Goal: Navigation & Orientation: Go to known website

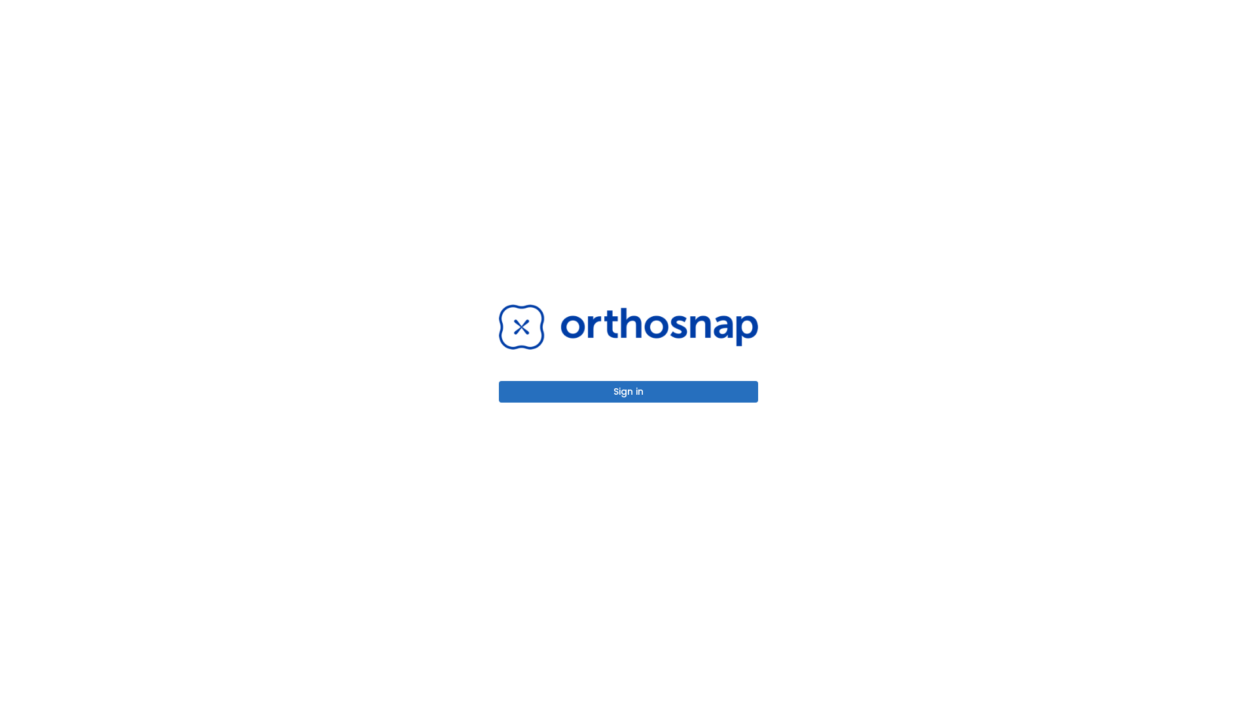
click at [628, 391] on button "Sign in" at bounding box center [628, 392] width 259 height 22
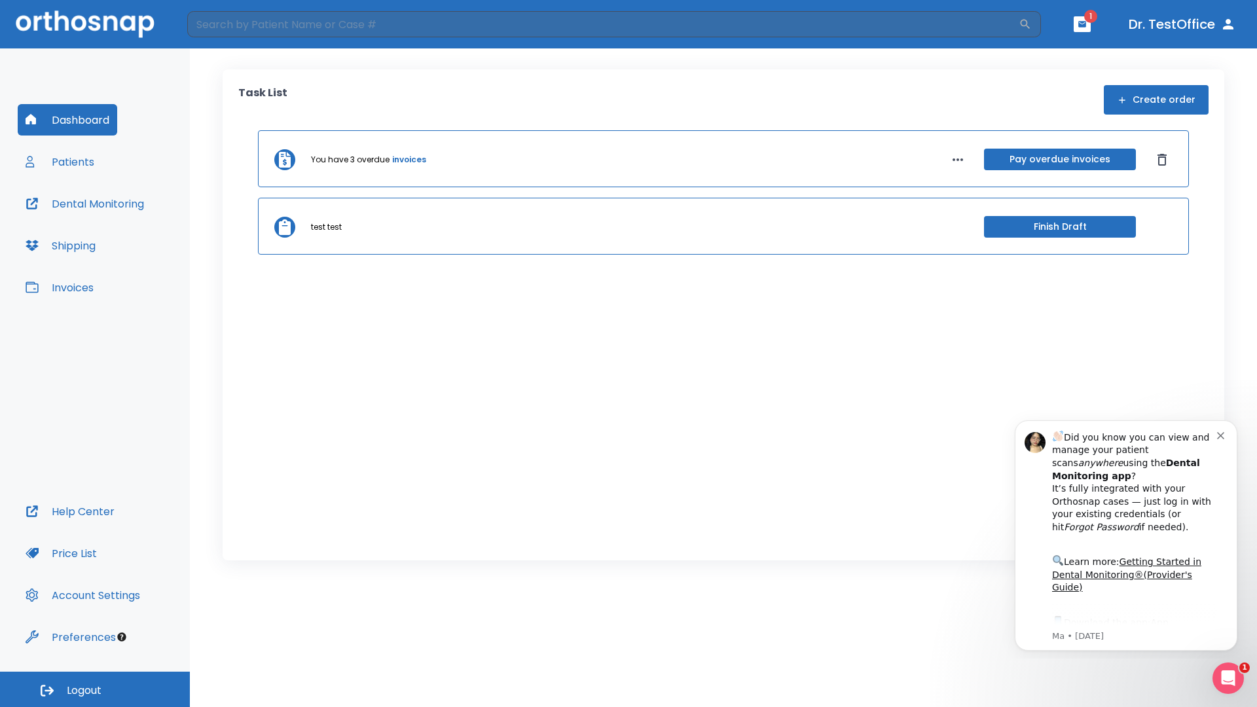
click at [95, 689] on span "Logout" at bounding box center [84, 690] width 35 height 14
